Goal: Find specific page/section: Find specific page/section

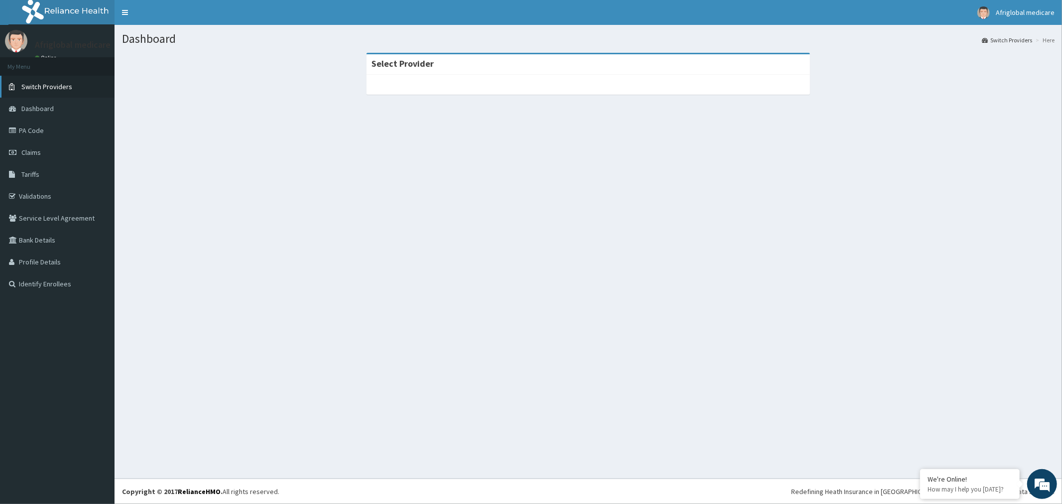
click at [57, 88] on span "Switch Providers" at bounding box center [46, 86] width 51 height 9
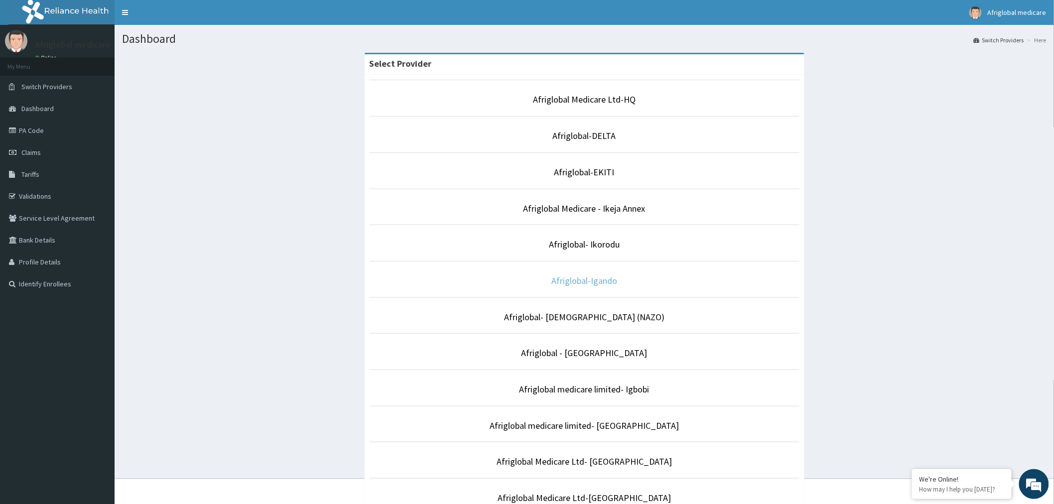
click at [575, 280] on link "Afriglobal-Igando" at bounding box center [584, 280] width 66 height 11
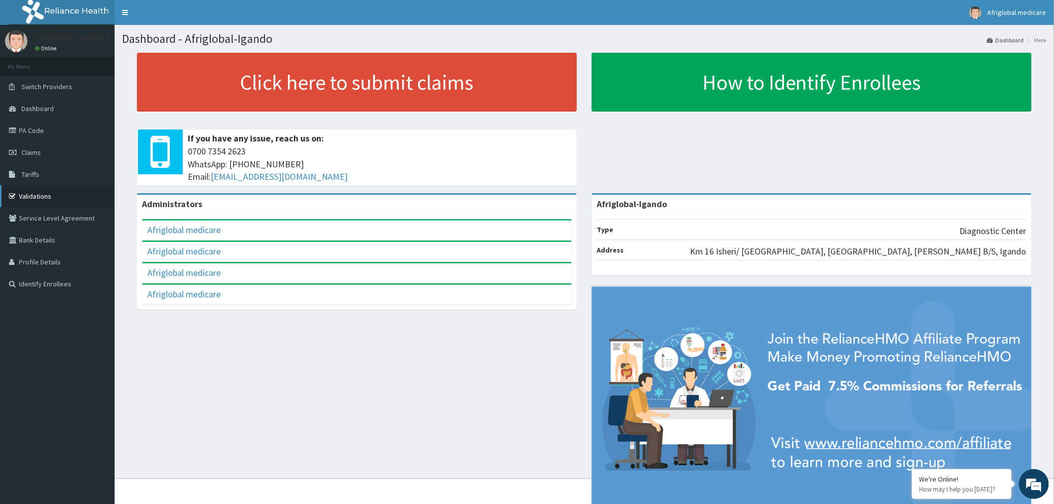
click at [31, 195] on link "Validations" at bounding box center [57, 196] width 115 height 22
